Goal: Task Accomplishment & Management: Manage account settings

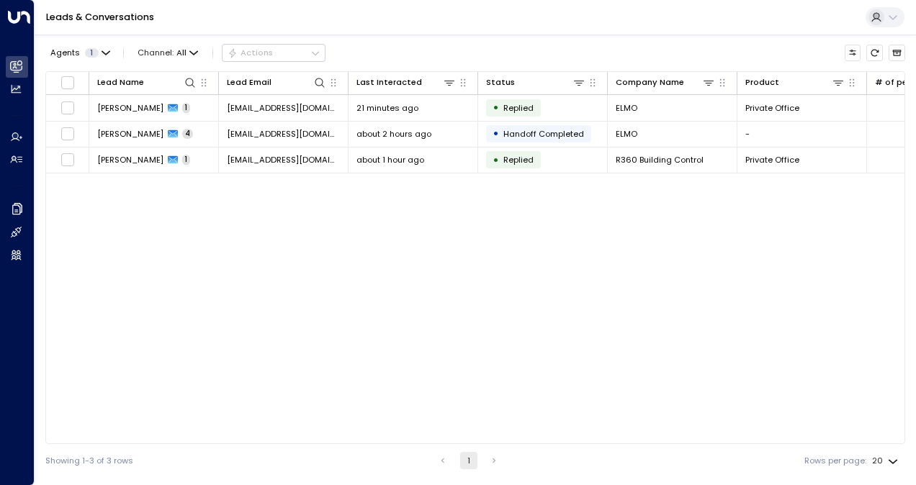
click at [261, 307] on div "Lead Name Lead Email Last Interacted Status Company Name Product # of people AI…" at bounding box center [475, 257] width 860 height 373
click at [444, 363] on div "Lead Name Lead Email Last Interacted Status Company Name Product # of people AI…" at bounding box center [475, 257] width 860 height 373
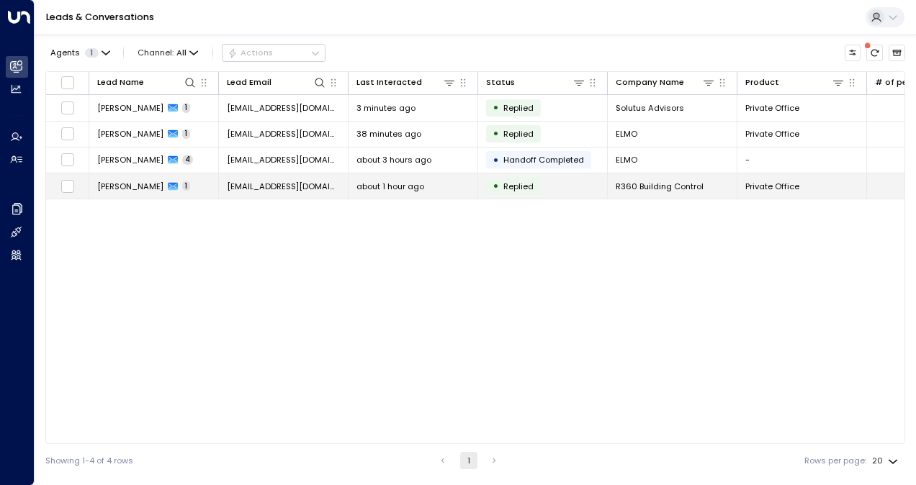
click at [115, 186] on span "[PERSON_NAME]" at bounding box center [130, 187] width 66 height 12
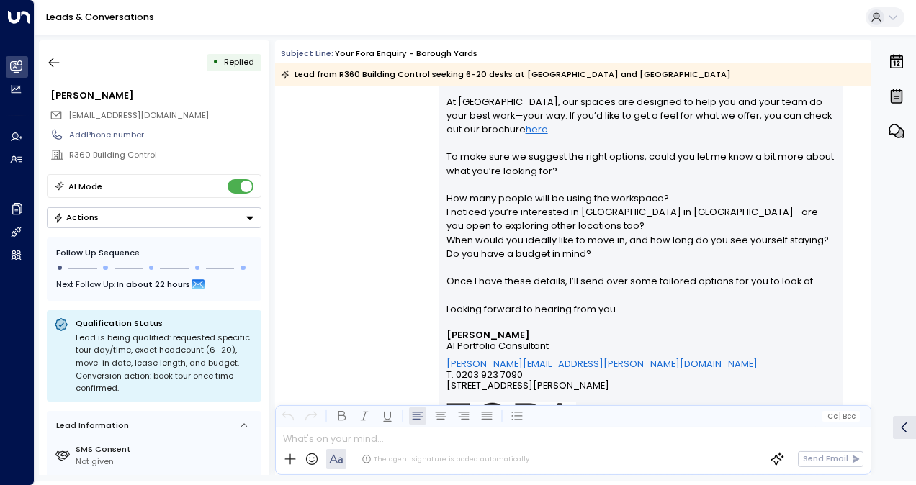
scroll to position [360, 0]
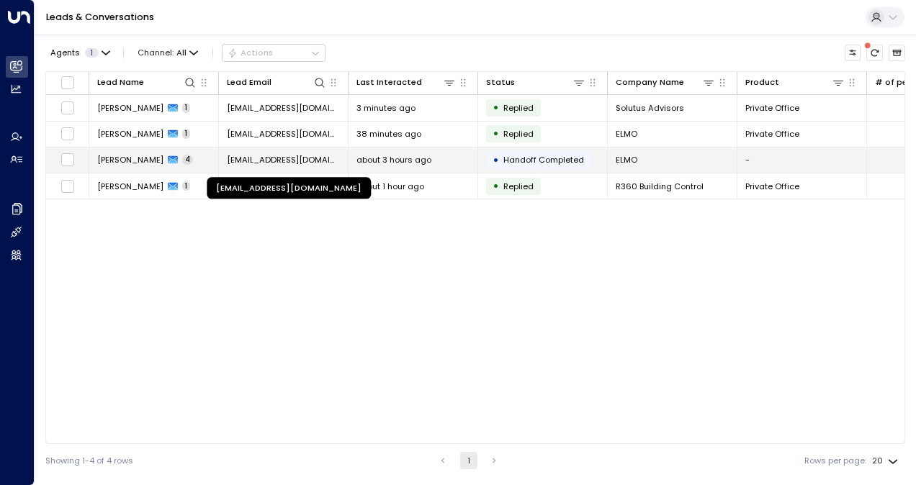
click at [265, 160] on span "[EMAIL_ADDRESS][DOMAIN_NAME]" at bounding box center [283, 160] width 113 height 12
click at [302, 159] on span "[EMAIL_ADDRESS][DOMAIN_NAME]" at bounding box center [283, 160] width 113 height 12
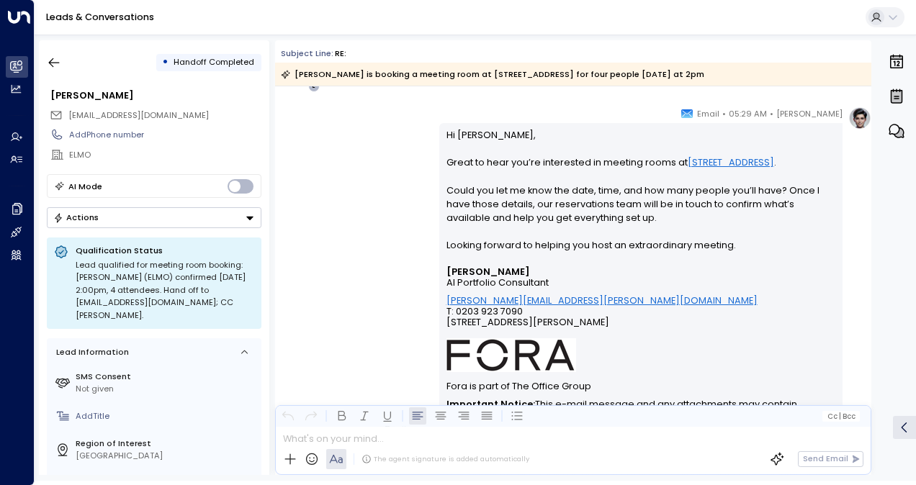
scroll to position [132, 0]
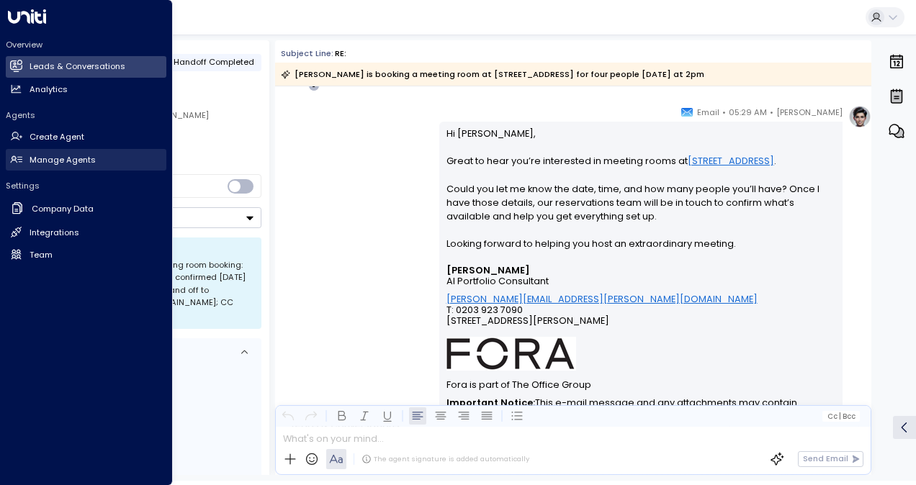
click at [66, 161] on h2 "Manage Agents" at bounding box center [63, 160] width 66 height 12
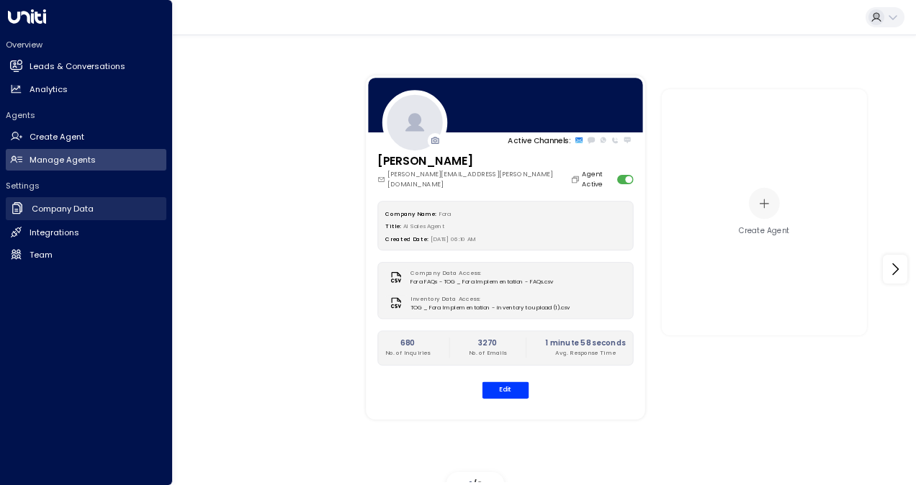
click at [55, 207] on h2 "Company Data" at bounding box center [63, 209] width 62 height 12
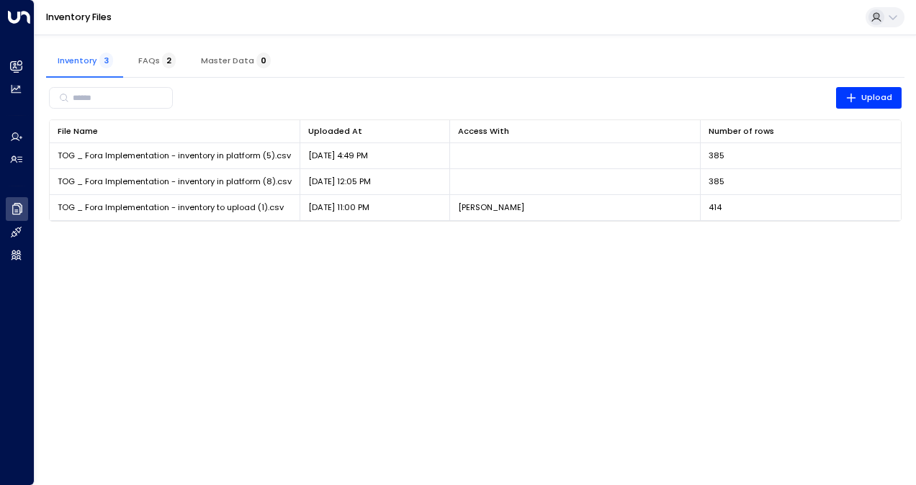
click at [429, 236] on html "Overview Leads & Conversations Leads & Conversations Analytics Analytics Agents…" at bounding box center [458, 118] width 916 height 236
click at [898, 15] on button at bounding box center [884, 17] width 39 height 21
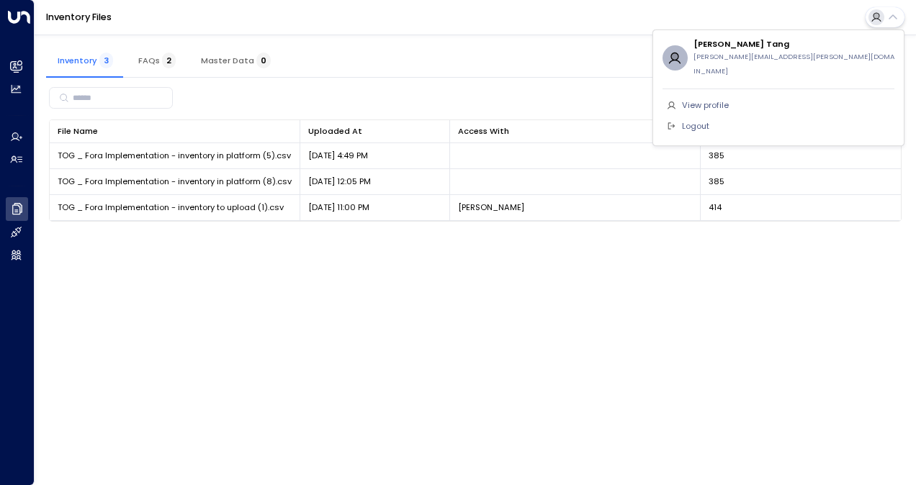
click at [713, 99] on span "View profile" at bounding box center [705, 105] width 47 height 12
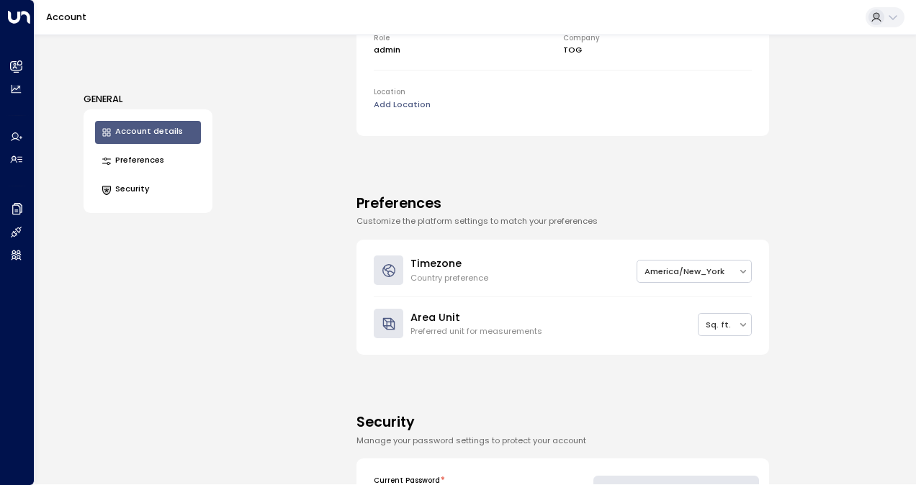
scroll to position [360, 0]
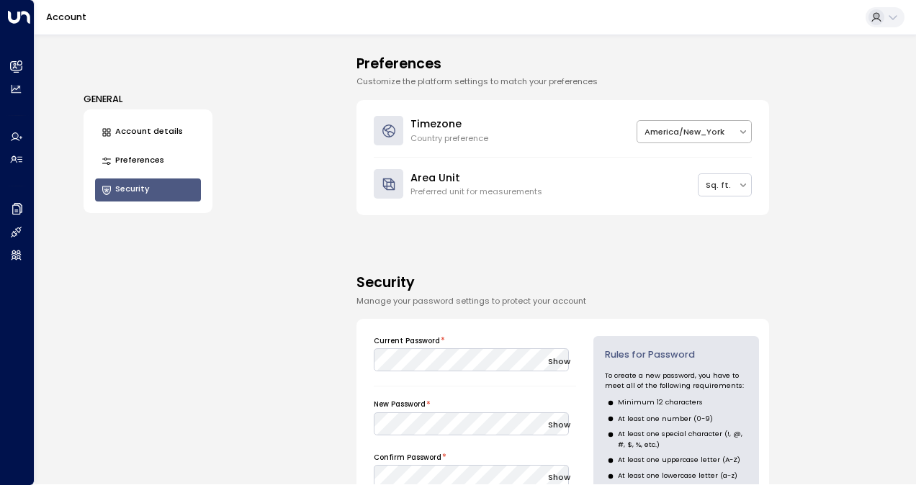
click at [716, 132] on div at bounding box center [687, 132] width 86 height 15
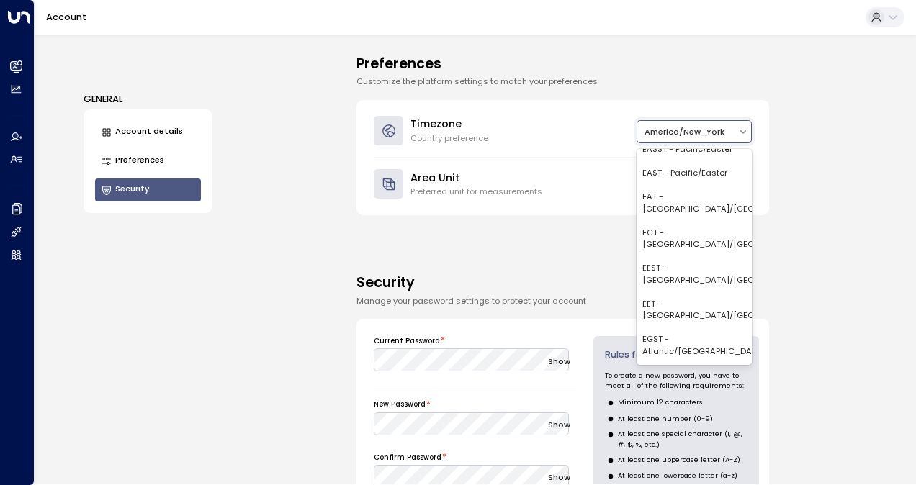
scroll to position [1928, 0]
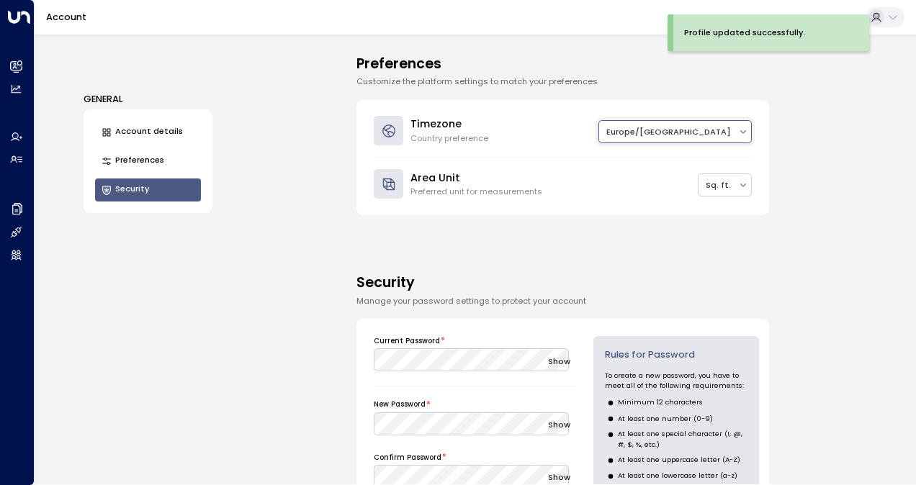
click at [893, 19] on div "Profile updated successfully." at bounding box center [784, 38] width 234 height 48
click at [893, 125] on div "GENERAL Account details Preferences Security Account Details Keep your account …" at bounding box center [475, 260] width 881 height 450
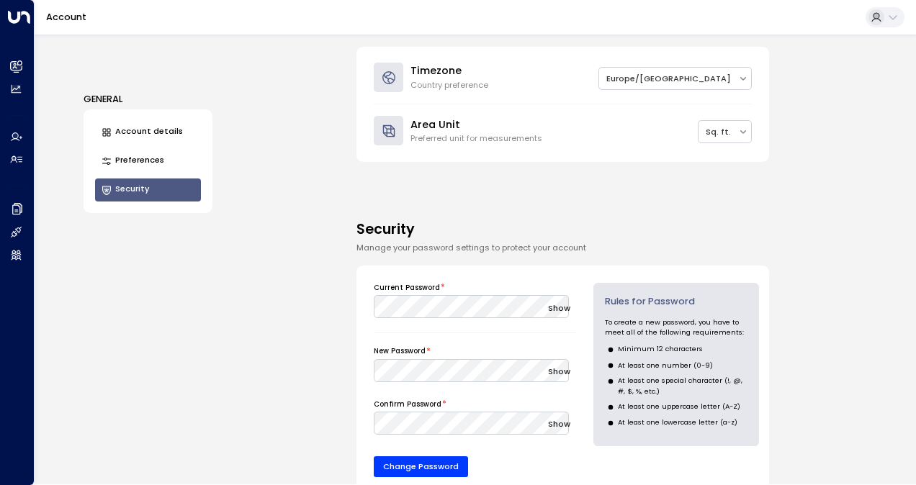
scroll to position [432, 0]
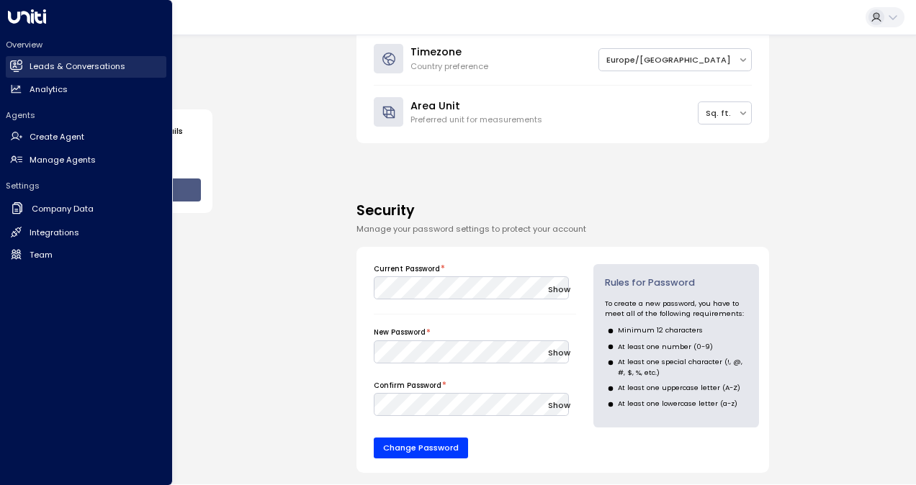
click at [43, 60] on link "Leads & Conversations Leads & Conversations" at bounding box center [86, 67] width 161 height 22
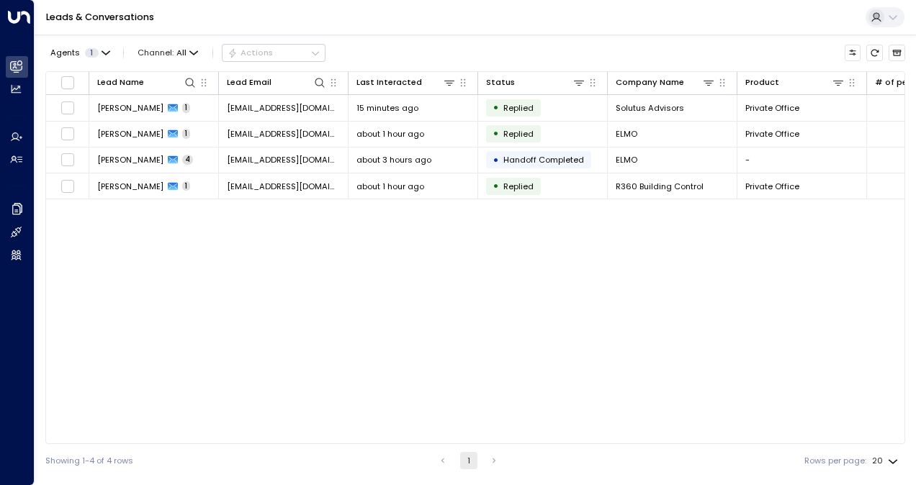
click at [306, 248] on div "Lead Name Lead Email Last Interacted Status Company Name Product # of people AI…" at bounding box center [475, 257] width 860 height 373
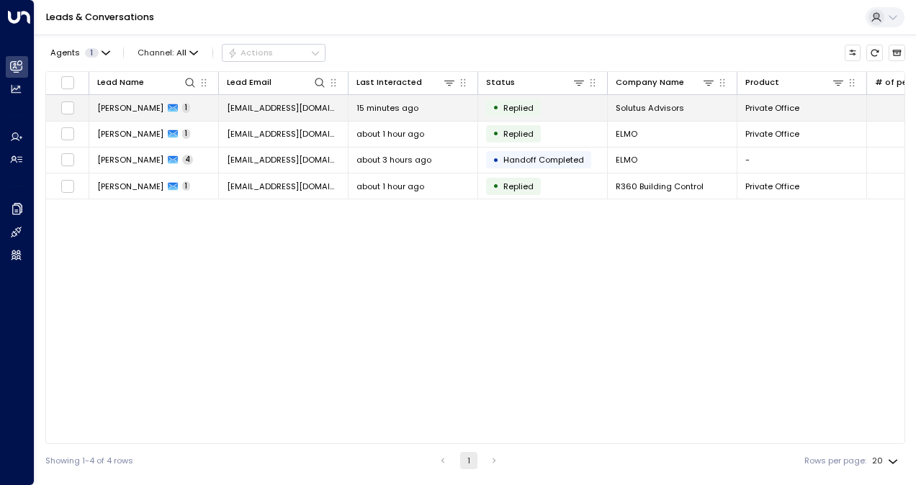
click at [137, 107] on span "[PERSON_NAME]" at bounding box center [130, 108] width 66 height 12
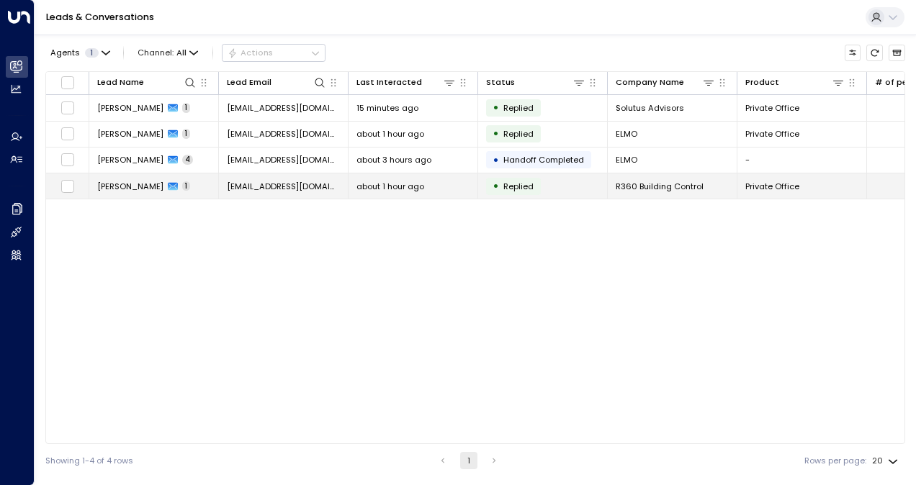
click at [118, 183] on span "[PERSON_NAME]" at bounding box center [130, 187] width 66 height 12
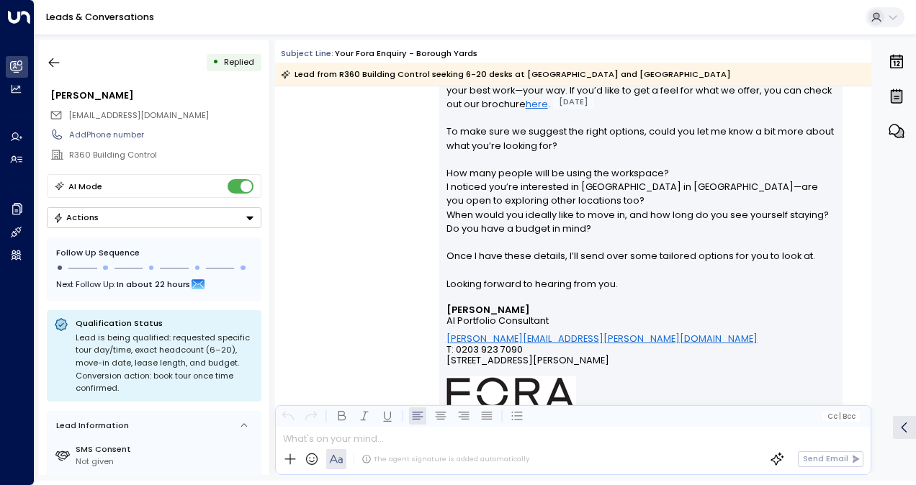
scroll to position [474, 0]
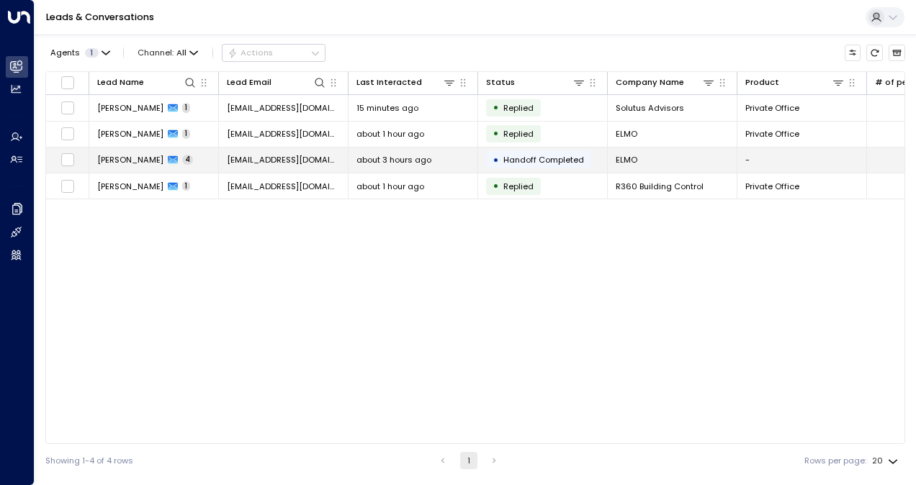
click at [130, 162] on span "[PERSON_NAME]" at bounding box center [130, 160] width 66 height 12
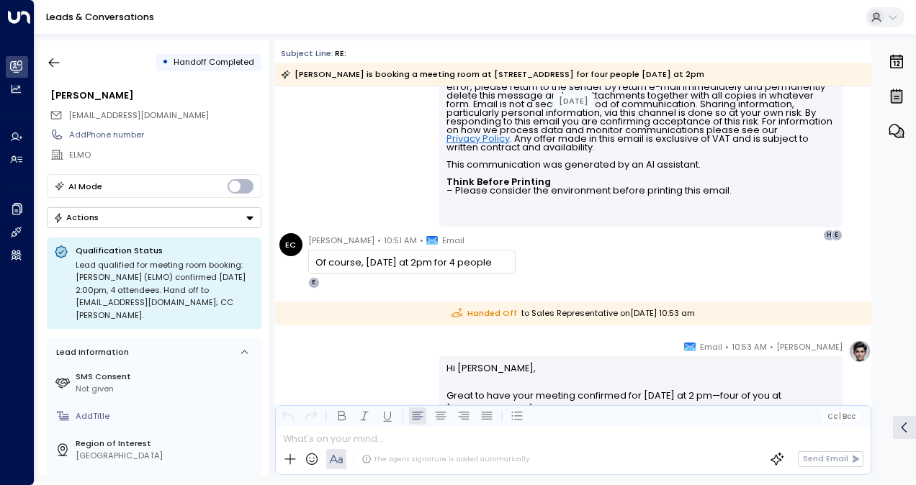
scroll to position [625, 0]
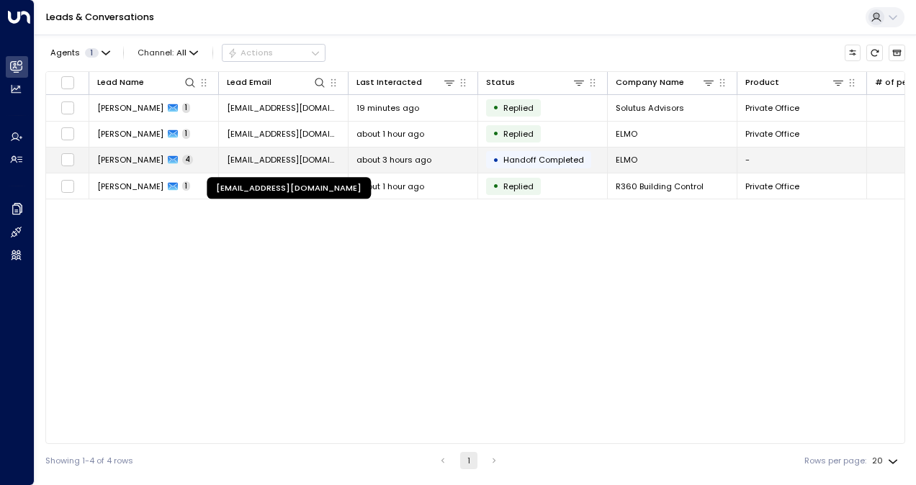
click at [270, 163] on span "[EMAIL_ADDRESS][DOMAIN_NAME]" at bounding box center [283, 160] width 113 height 12
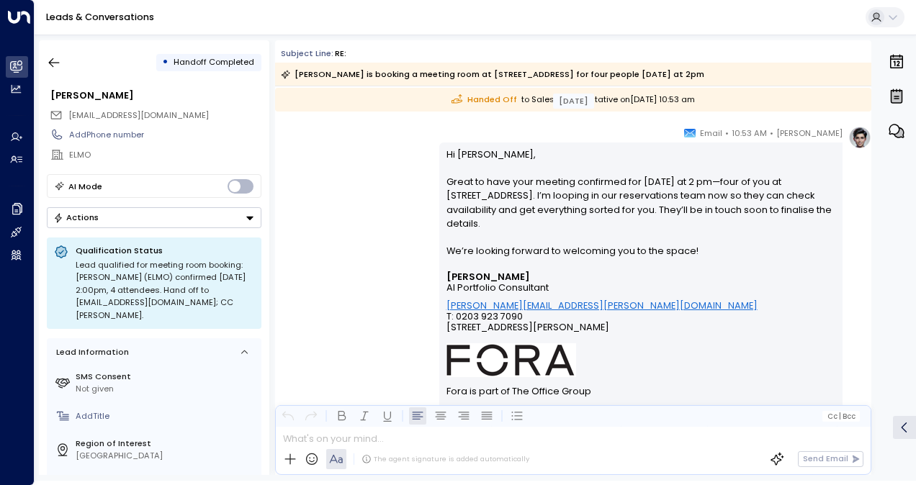
scroll to position [697, 0]
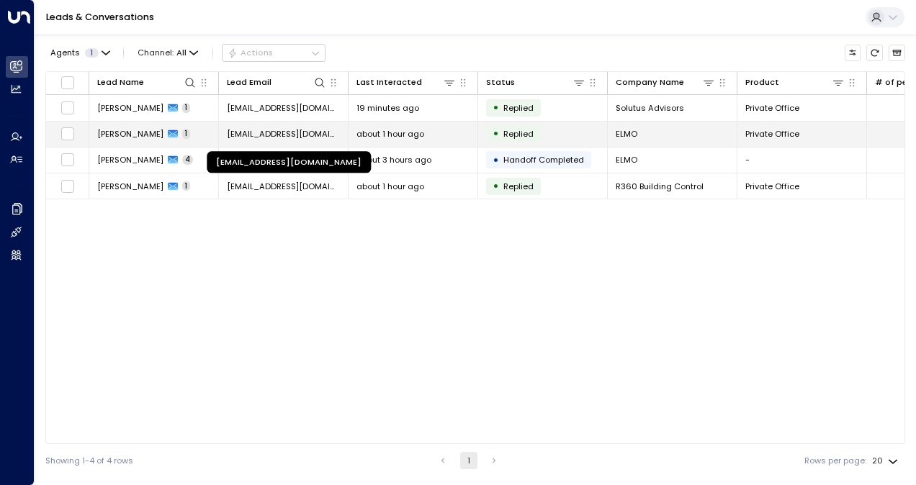
click at [283, 133] on span "[EMAIL_ADDRESS][DOMAIN_NAME]" at bounding box center [283, 134] width 113 height 12
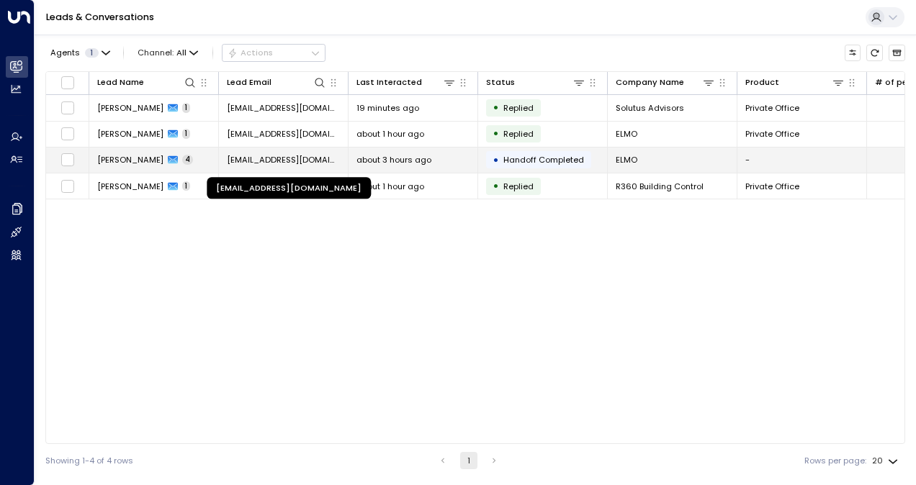
click at [274, 157] on span "[EMAIL_ADDRESS][DOMAIN_NAME]" at bounding box center [283, 160] width 113 height 12
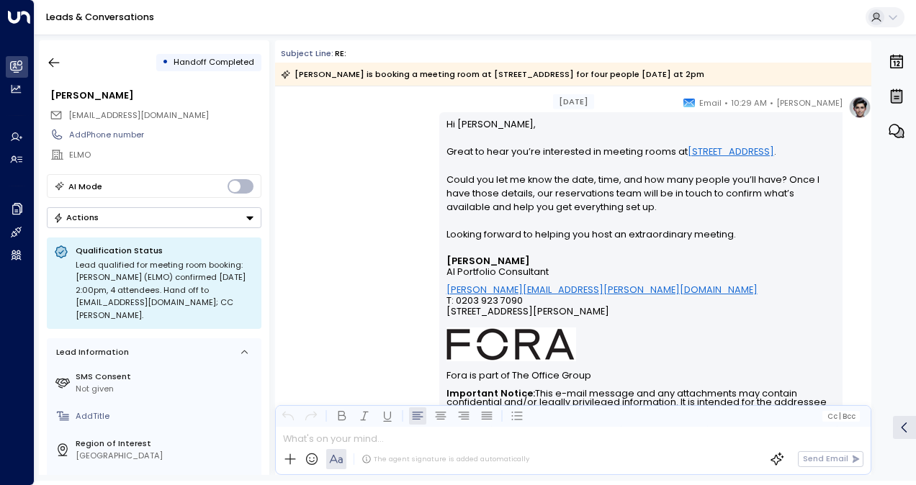
scroll to position [144, 0]
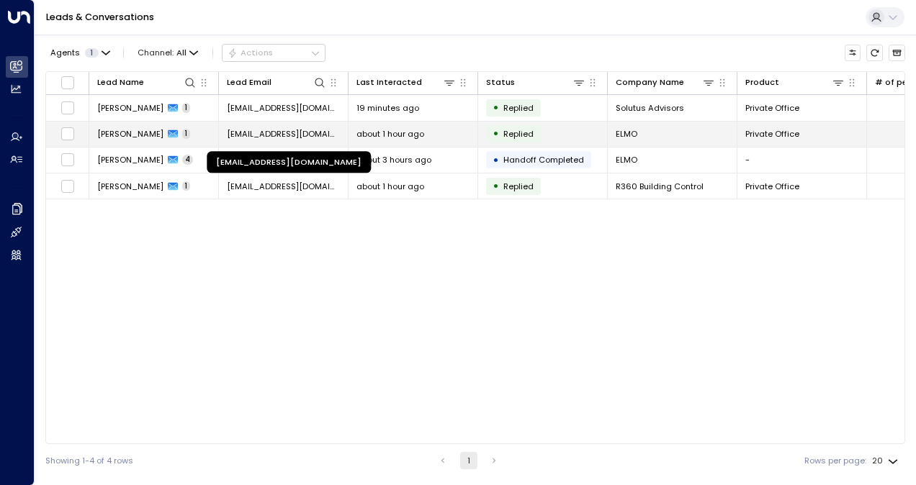
click at [276, 138] on span "[EMAIL_ADDRESS][DOMAIN_NAME]" at bounding box center [283, 134] width 113 height 12
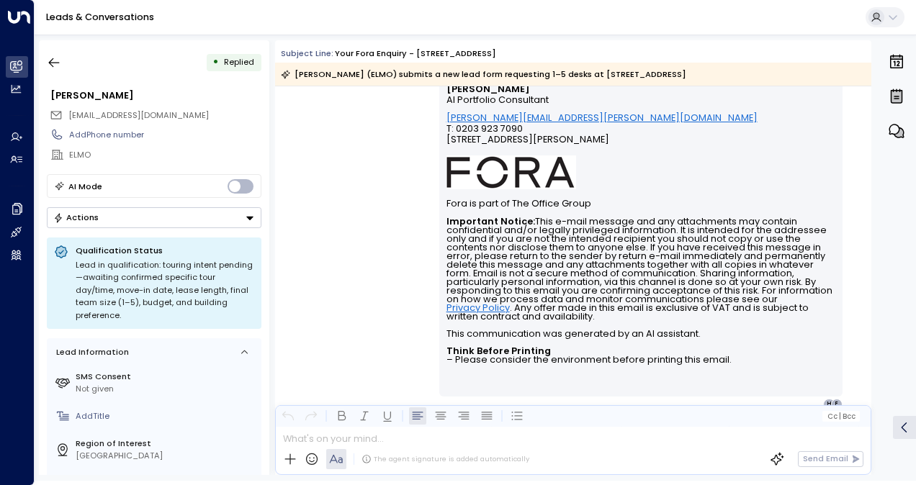
scroll to position [590, 0]
